Goal: Task Accomplishment & Management: Use online tool/utility

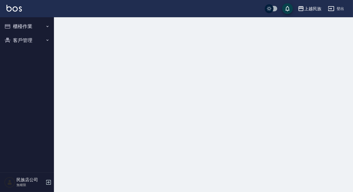
click at [42, 28] on button "櫃檯作業" at bounding box center [27, 26] width 50 height 14
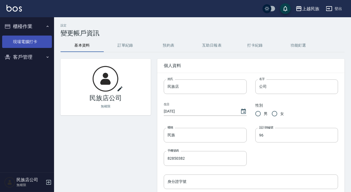
click at [39, 39] on link "現場電腦打卡" at bounding box center [27, 42] width 50 height 12
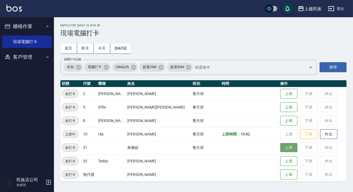
click at [280, 147] on button "上班" at bounding box center [288, 147] width 17 height 9
